Goal: Task Accomplishment & Management: Manage account settings

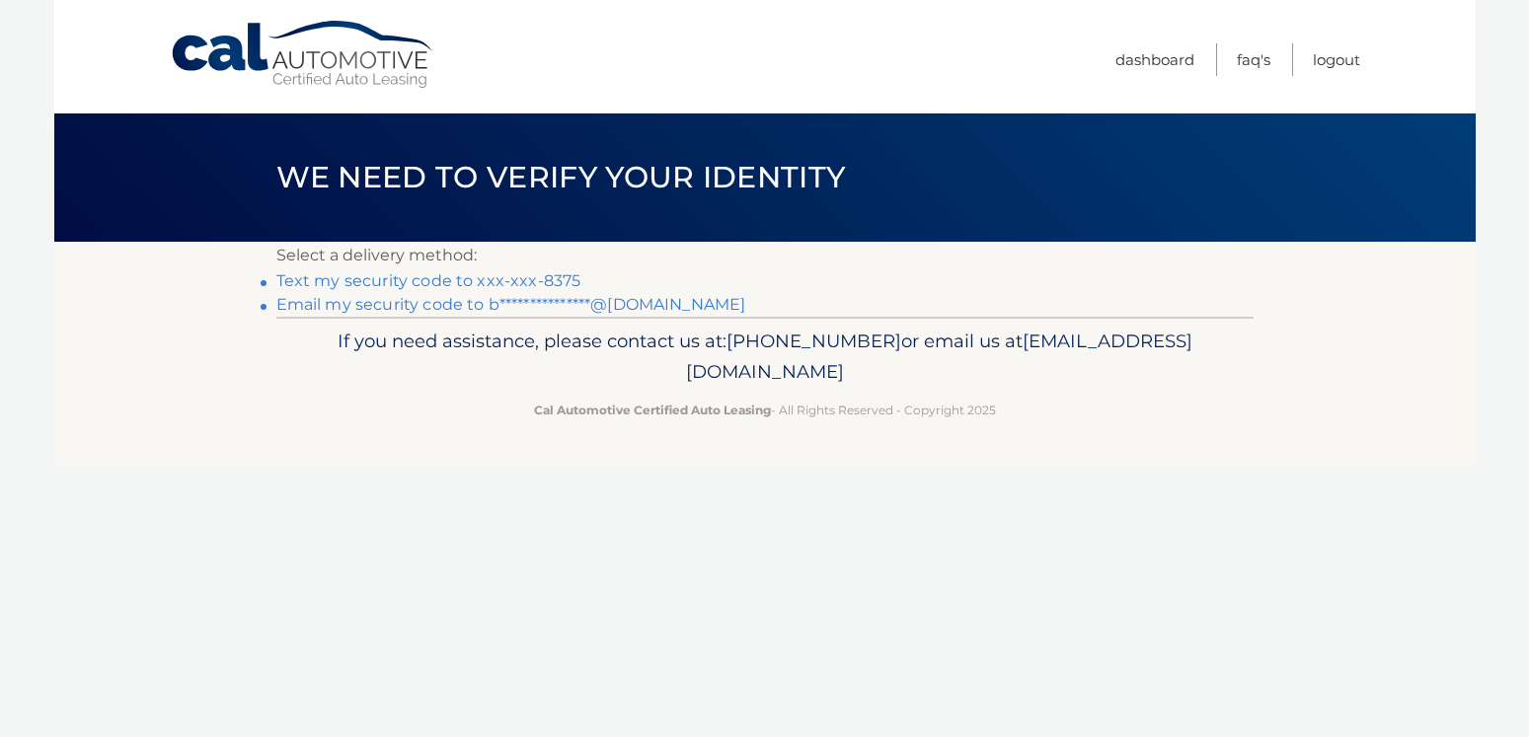
click at [455, 284] on link "Text my security code to xxx-xxx-8375" at bounding box center [428, 280] width 305 height 19
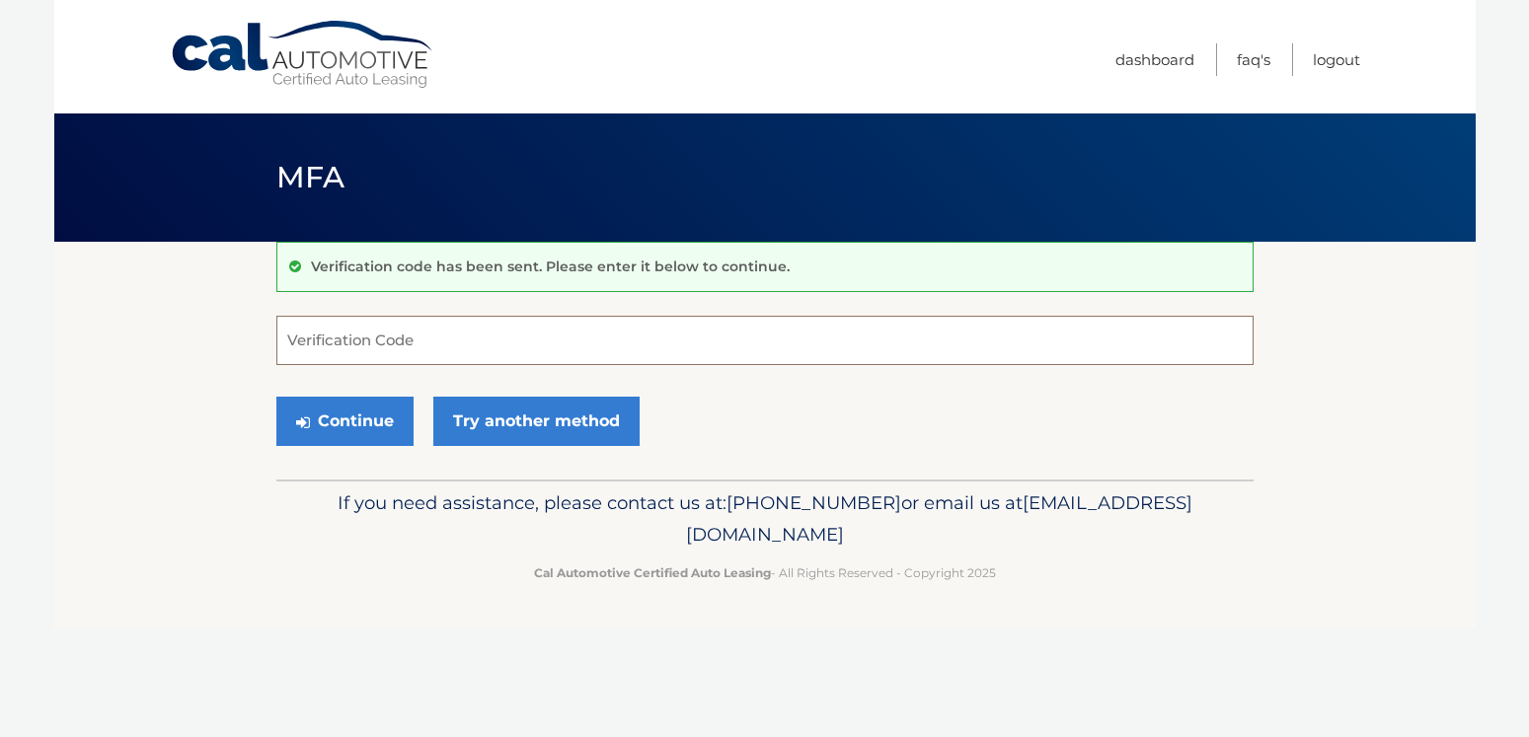
click at [503, 336] on input "Verification Code" at bounding box center [764, 340] width 977 height 49
type input "650426"
click at [276, 397] on button "Continue" at bounding box center [344, 421] width 137 height 49
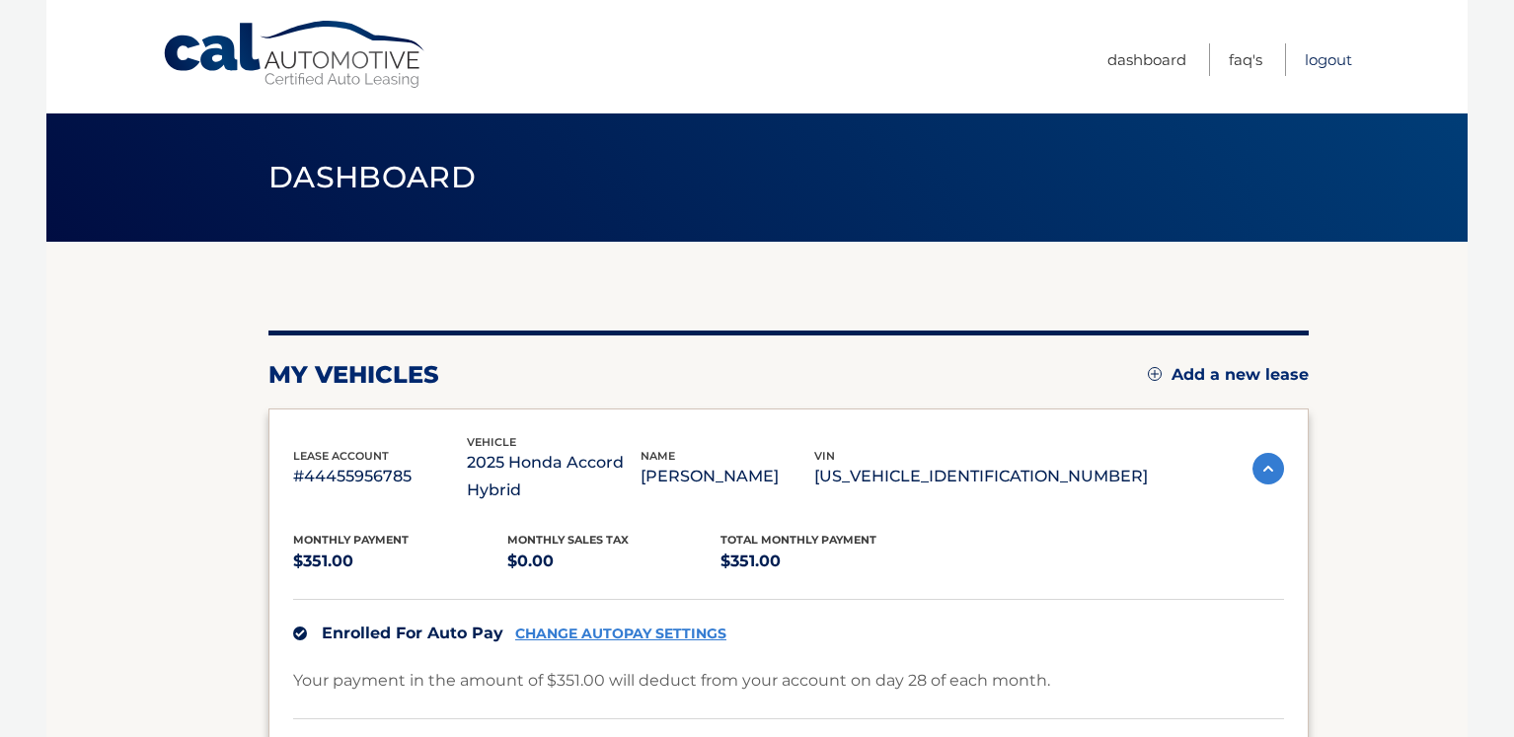
click at [1339, 60] on link "Logout" at bounding box center [1328, 59] width 47 height 33
